Goal: Check status: Check status

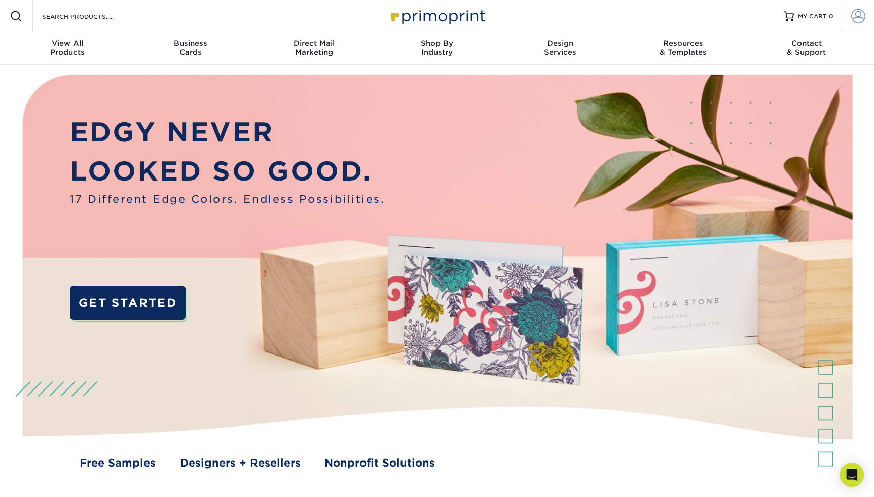
type input "angel4joy@live.com"
click at [859, 17] on span at bounding box center [858, 16] width 14 height 14
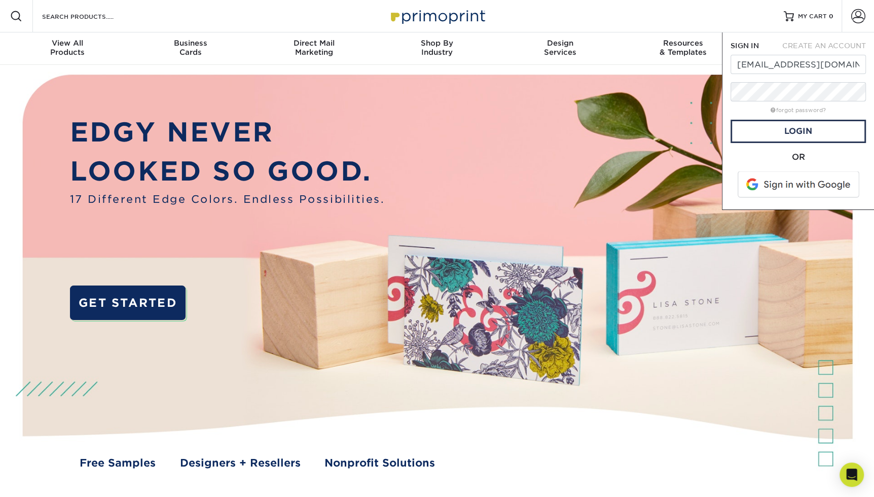
click at [795, 183] on span at bounding box center [798, 184] width 129 height 26
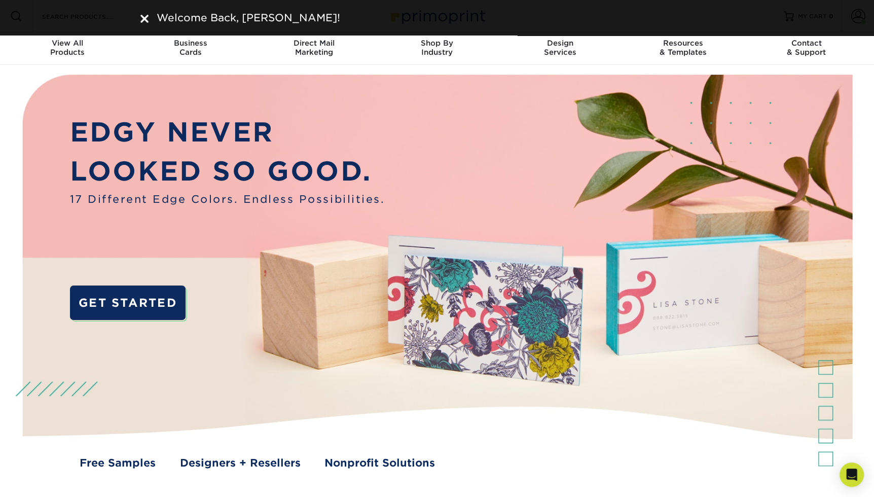
click at [144, 21] on img at bounding box center [144, 19] width 8 height 8
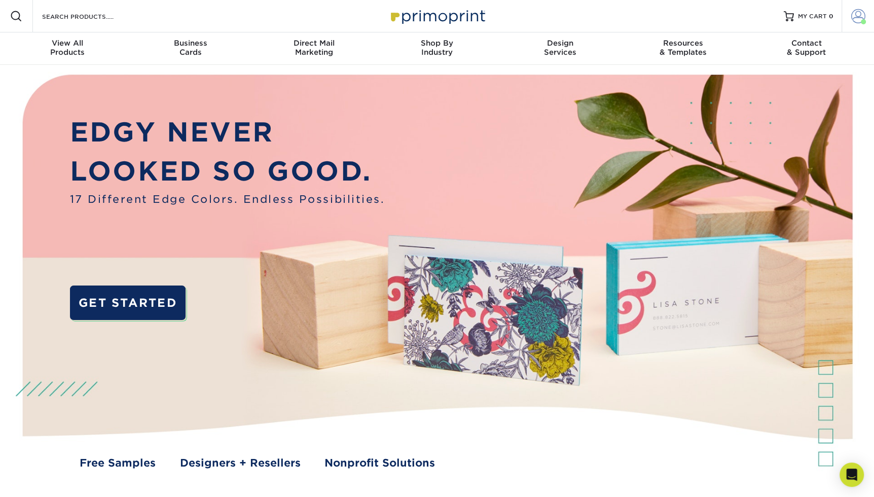
click at [862, 18] on span at bounding box center [858, 16] width 14 height 14
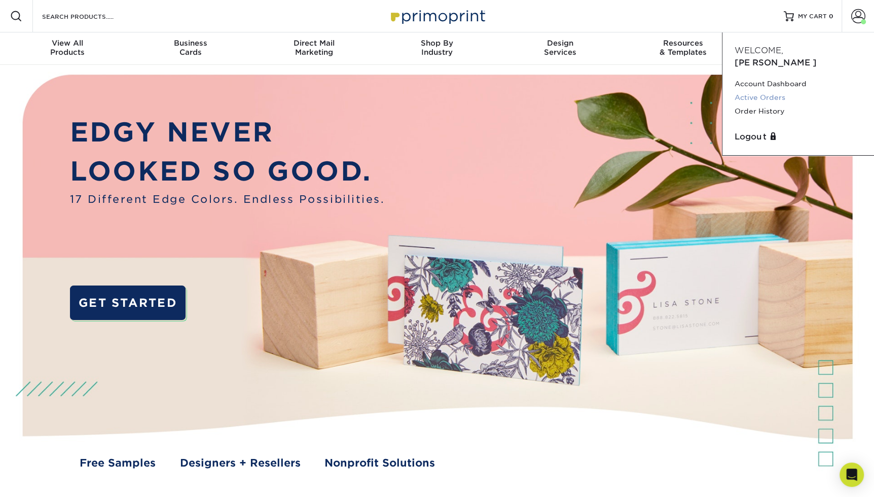
click at [765, 91] on link "Active Orders" at bounding box center [797, 98] width 127 height 14
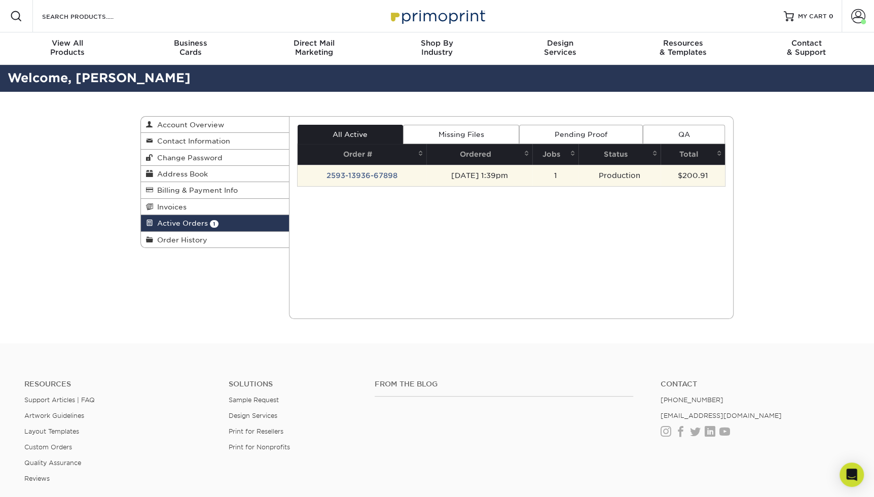
click at [354, 176] on td "2593-13936-67898" at bounding box center [361, 175] width 129 height 21
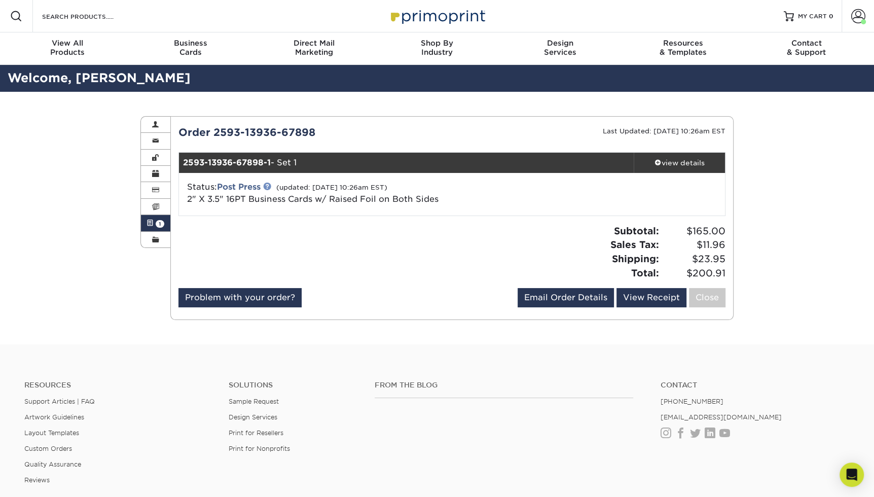
click at [270, 184] on link at bounding box center [267, 186] width 8 height 8
click at [676, 161] on div "view details" at bounding box center [678, 163] width 91 height 10
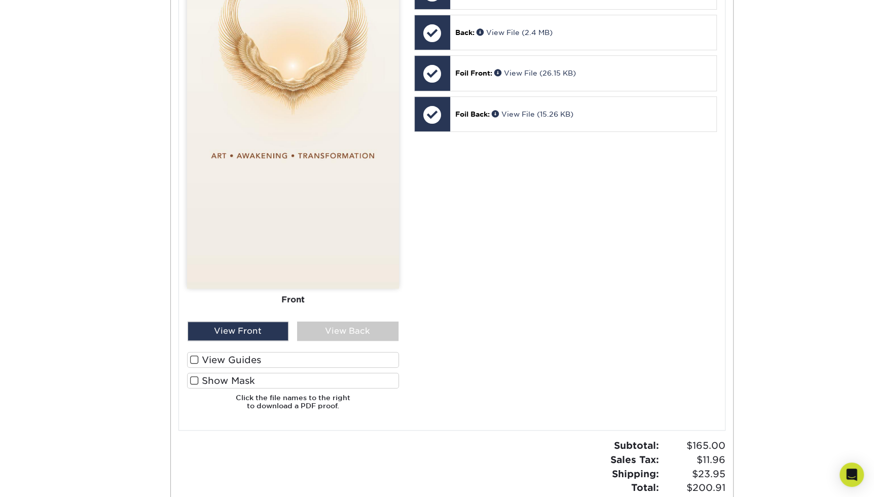
scroll to position [522, 0]
click at [196, 380] on span at bounding box center [194, 379] width 9 height 10
click at [0, 0] on input "Show Mask" at bounding box center [0, 0] width 0 height 0
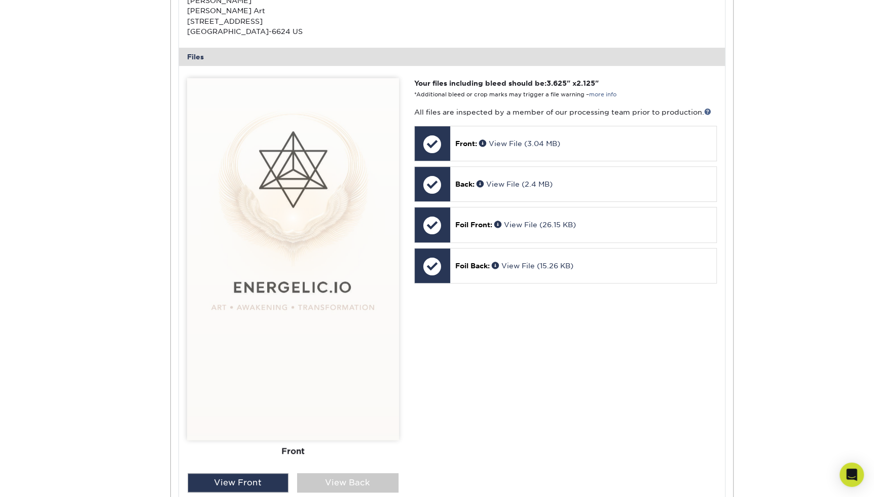
scroll to position [426, 0]
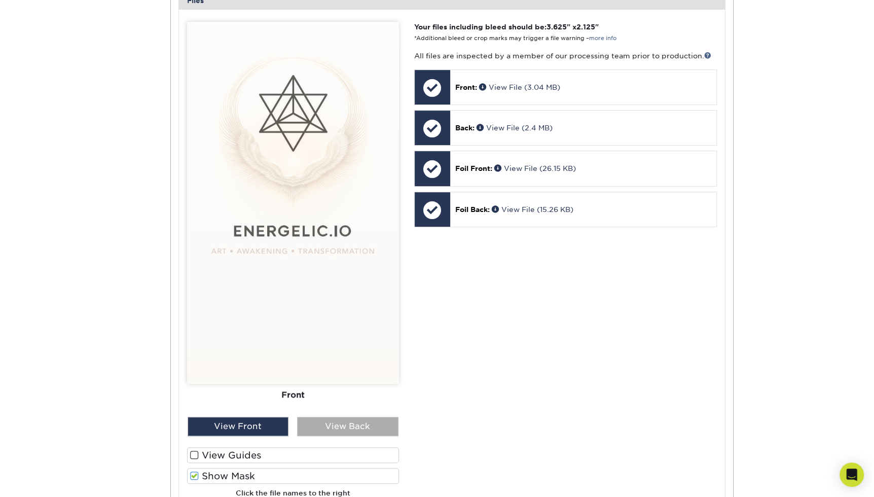
click at [348, 426] on div "View Back" at bounding box center [347, 426] width 101 height 19
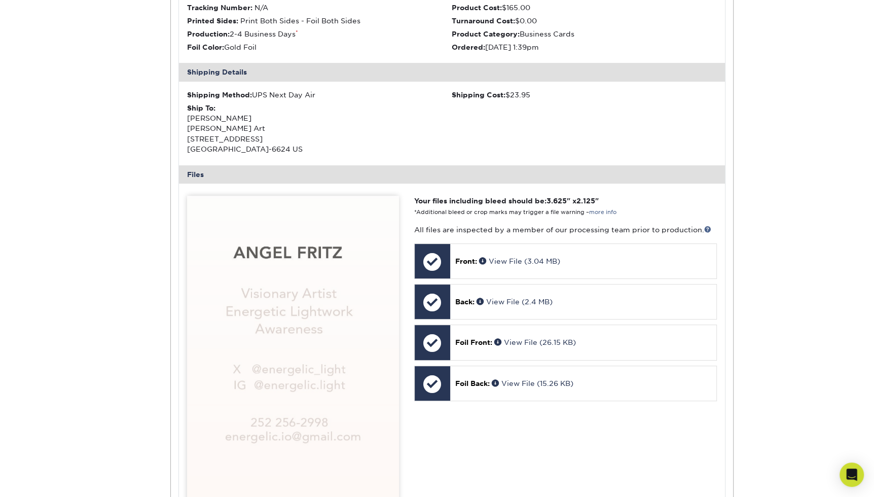
scroll to position [0, 0]
